Goal: Information Seeking & Learning: Check status

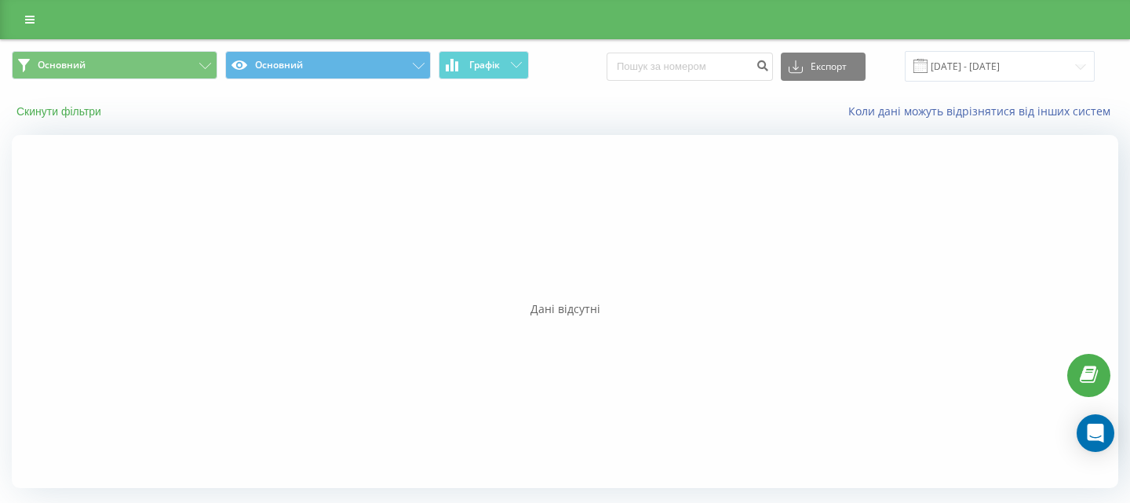
click at [75, 107] on button "Скинути фільтри" at bounding box center [60, 111] width 97 height 14
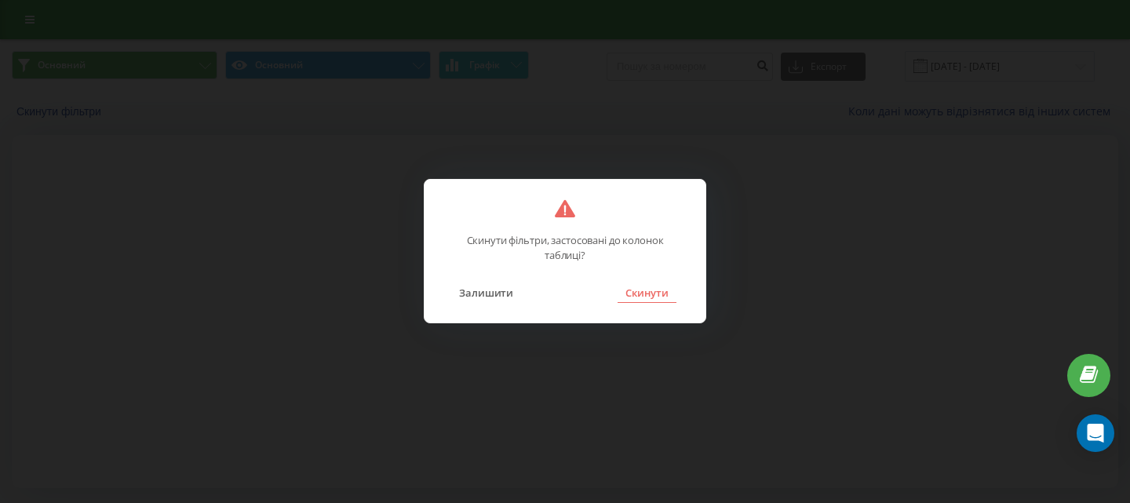
click at [653, 294] on button "Скинути" at bounding box center [647, 293] width 59 height 20
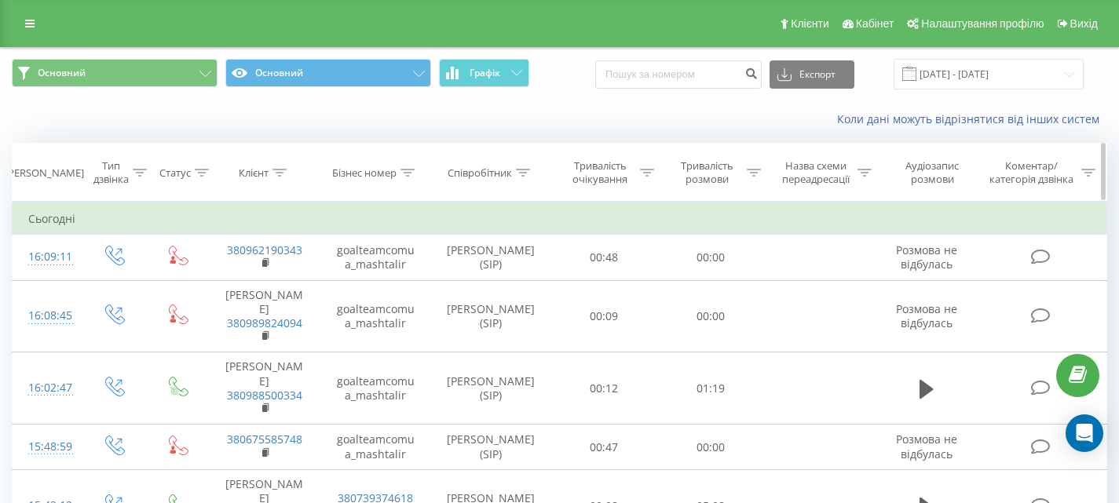
click at [522, 176] on icon at bounding box center [523, 173] width 14 height 8
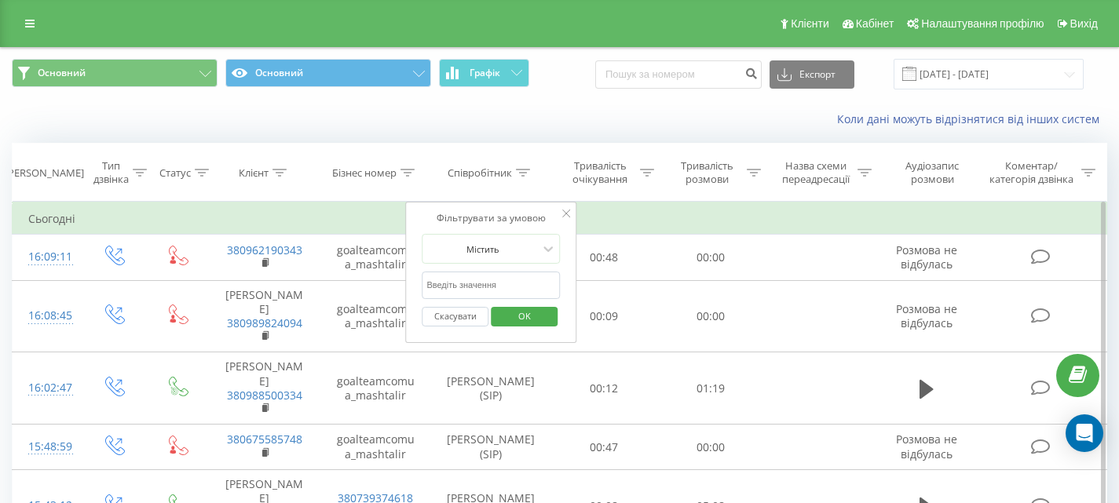
click at [487, 277] on input "text" at bounding box center [491, 285] width 138 height 27
type input "дмит"
click at [528, 312] on span "OK" at bounding box center [524, 316] width 44 height 24
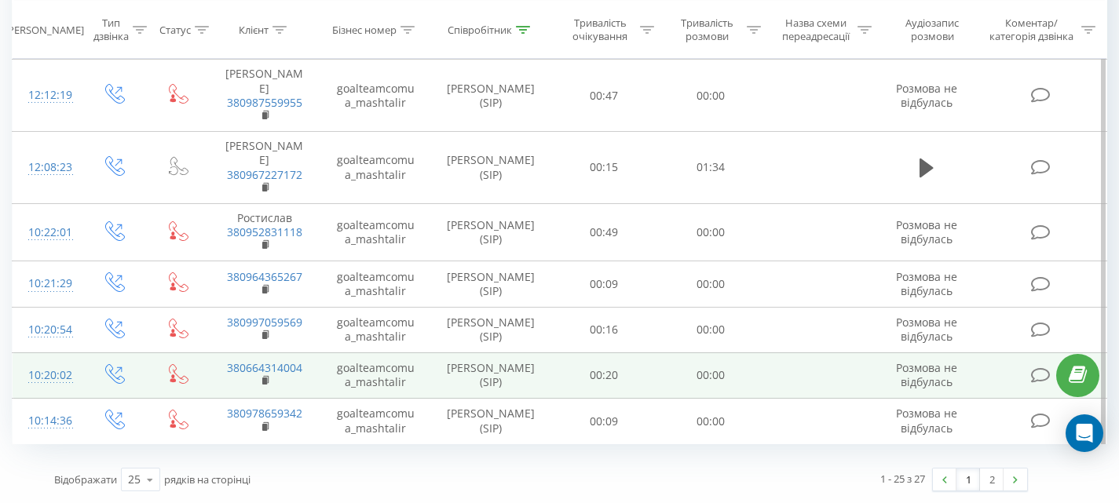
scroll to position [1592, 0]
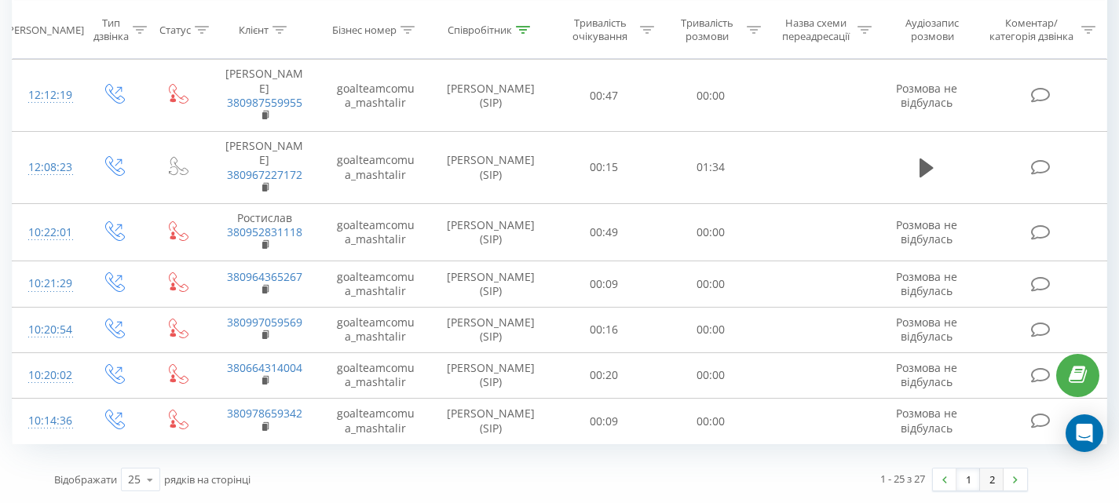
click at [996, 476] on link "2" at bounding box center [992, 480] width 24 height 22
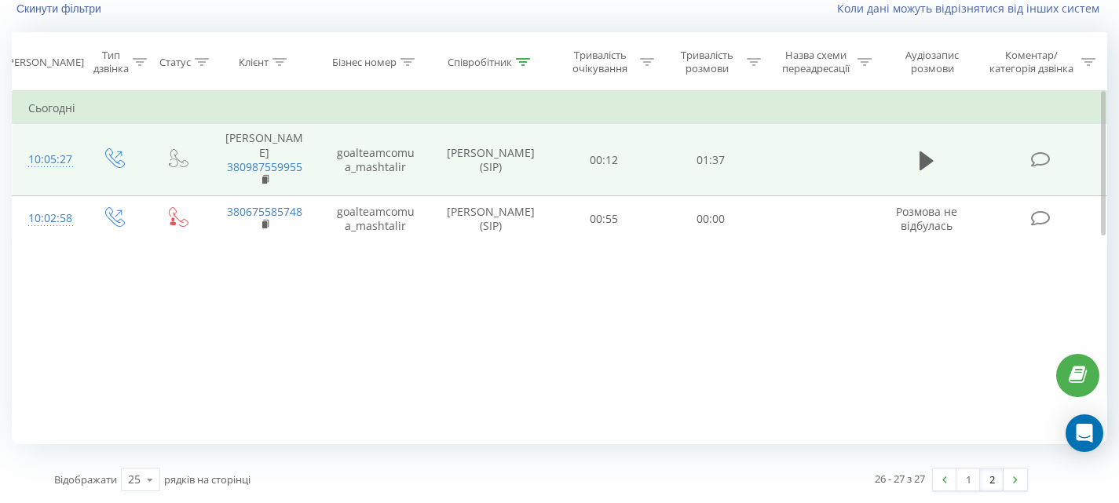
scroll to position [104, 0]
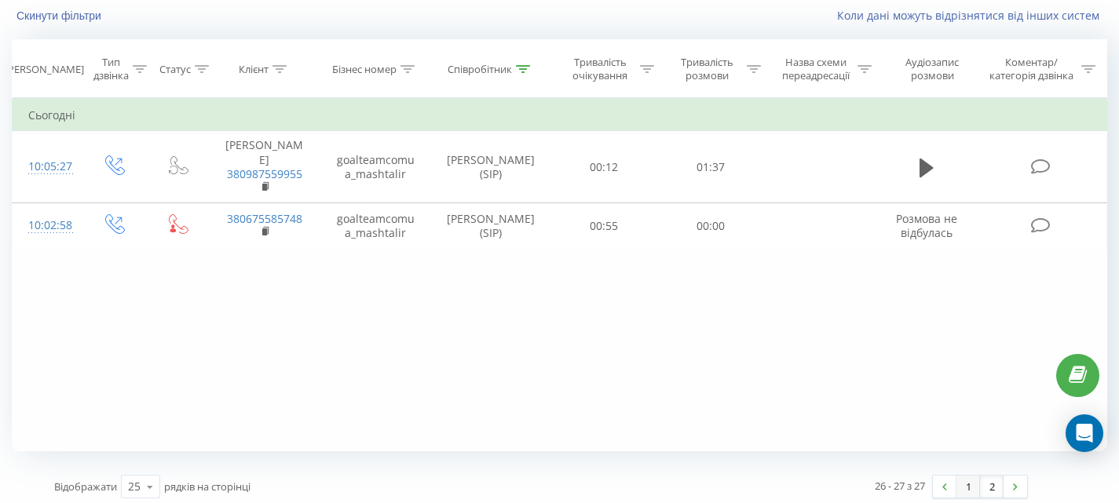
click at [960, 485] on link "1" at bounding box center [968, 487] width 24 height 22
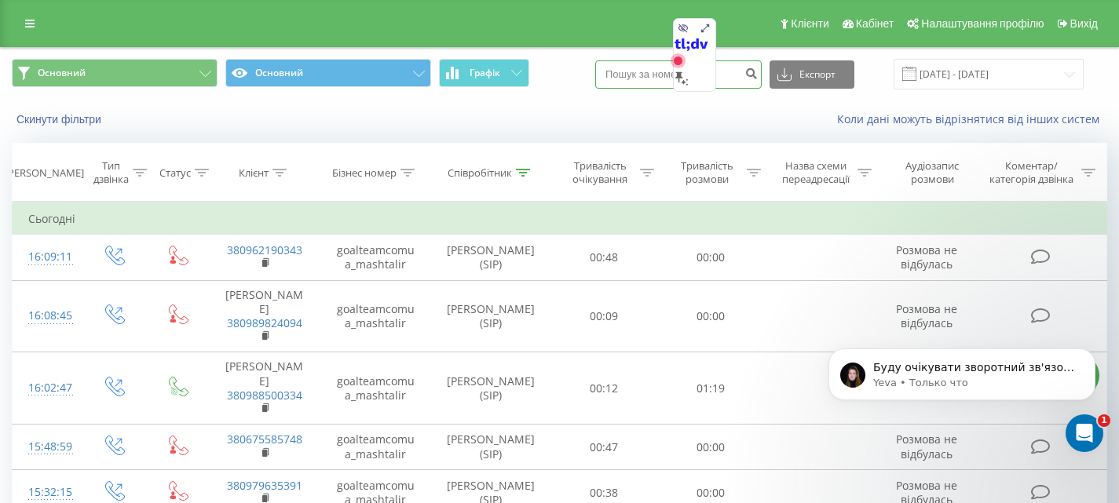
click at [659, 76] on input at bounding box center [678, 74] width 166 height 28
paste input "+380960322279"
type input "+380960322279"
click at [756, 80] on button "submit" at bounding box center [750, 74] width 21 height 28
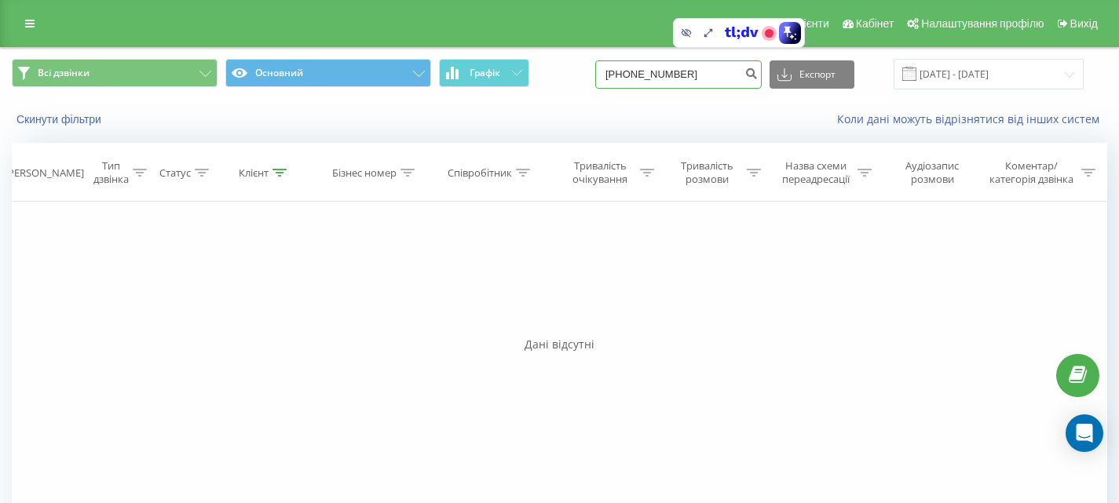
drag, startPoint x: 644, startPoint y: 74, endPoint x: 619, endPoint y: 78, distance: 24.6
click at [619, 78] on input "+380960322279" at bounding box center [678, 74] width 166 height 28
type input "0960322279"
click at [758, 76] on icon "submit" at bounding box center [750, 71] width 13 height 9
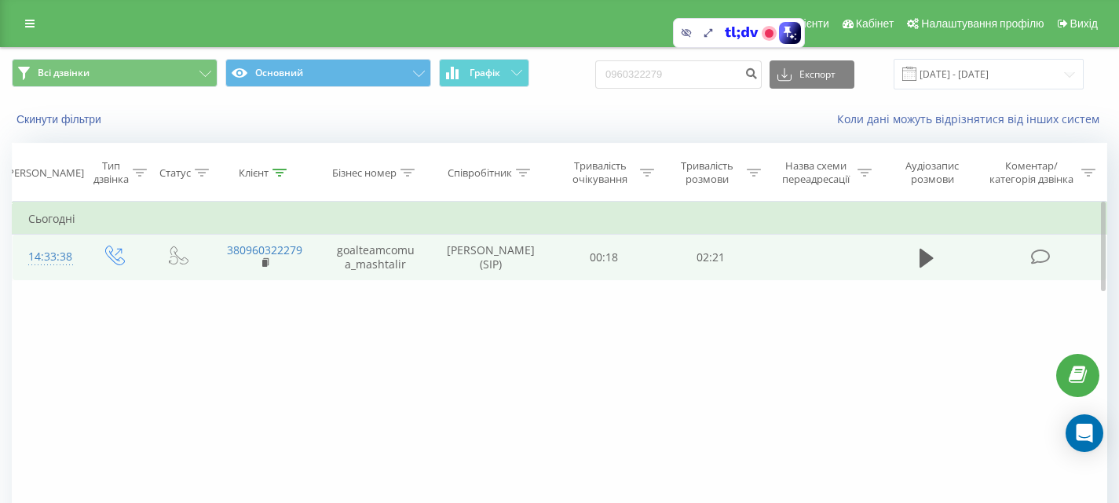
click at [1039, 265] on icon at bounding box center [1041, 257] width 20 height 16
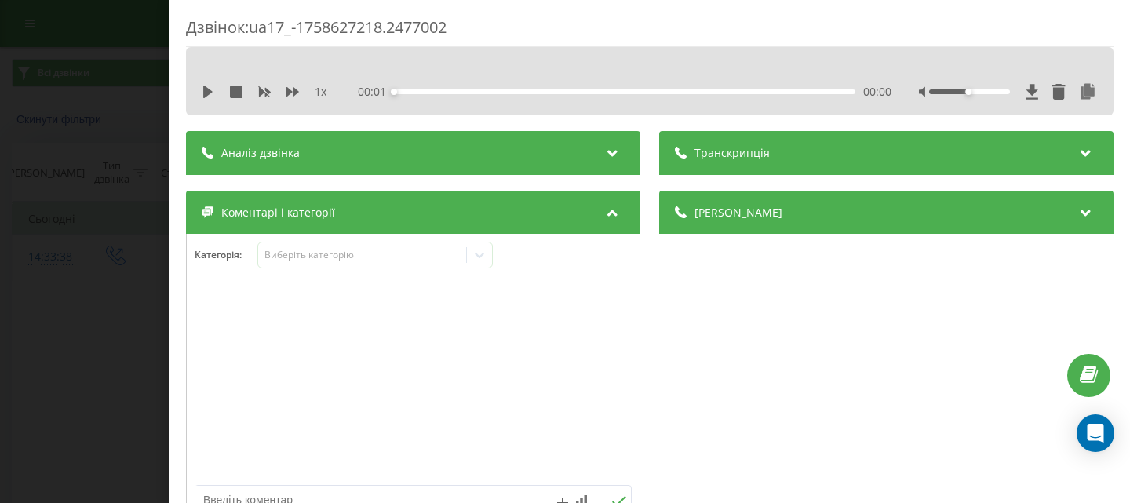
click at [353, 148] on div "Аналіз дзвінка" at bounding box center [413, 153] width 455 height 44
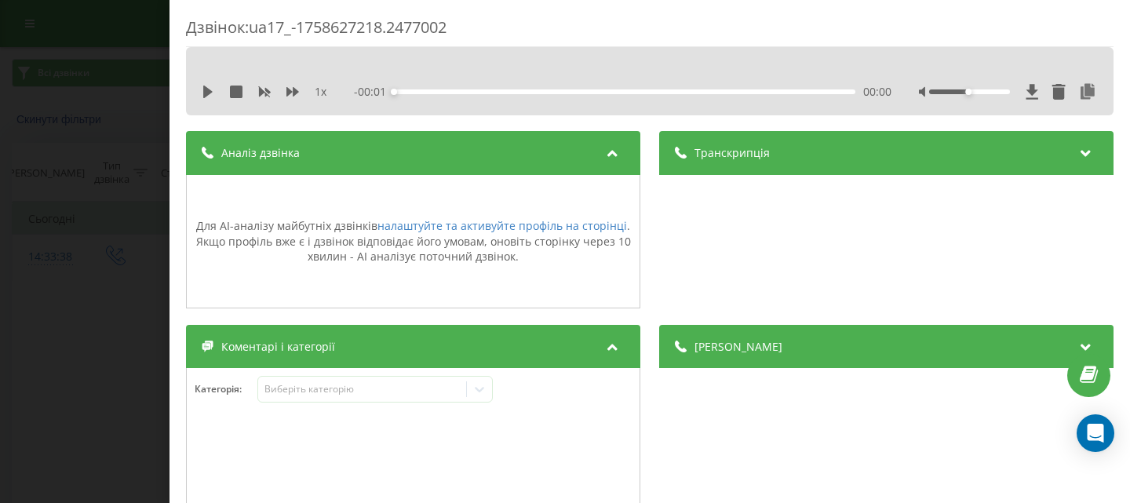
click at [605, 149] on icon at bounding box center [613, 151] width 19 height 16
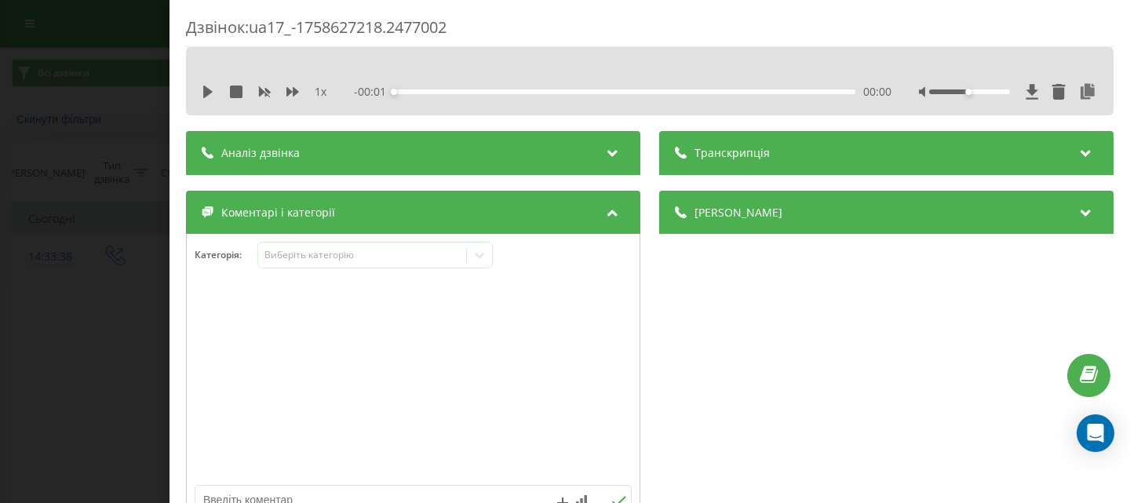
click at [122, 327] on div "Дзвінок : ua17_-1758627218.2477002 1 x - 00:01 00:00 00:00 Транскрипція Для AI-…" at bounding box center [565, 251] width 1130 height 503
